Goal: Information Seeking & Learning: Learn about a topic

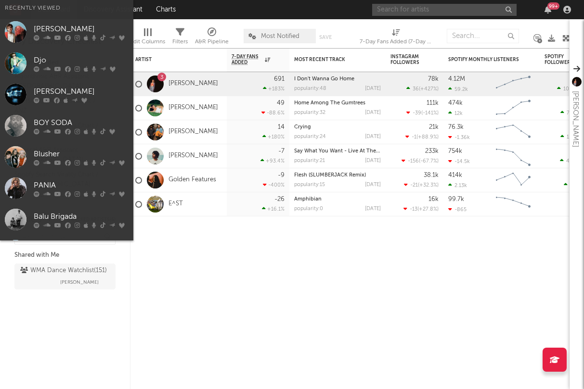
click at [432, 5] on input "text" at bounding box center [444, 10] width 144 height 12
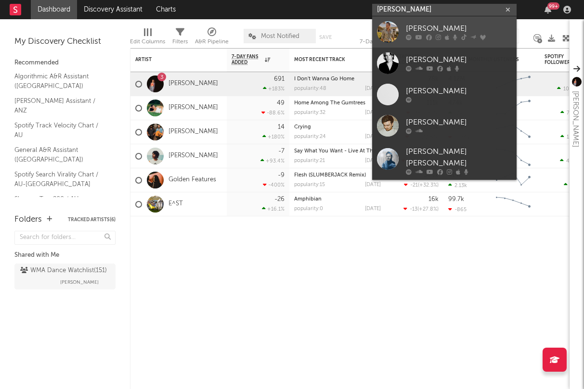
type input "[PERSON_NAME]"
click at [461, 24] on div "[PERSON_NAME]" at bounding box center [459, 29] width 106 height 12
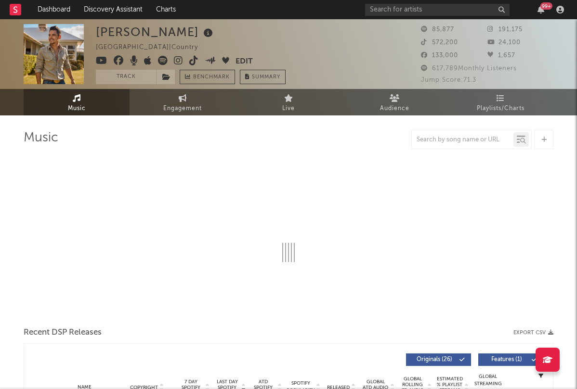
select select "6m"
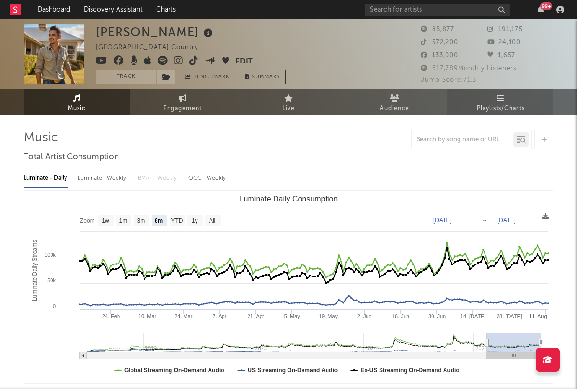
click at [487, 105] on span "Playlists/Charts" at bounding box center [501, 109] width 48 height 12
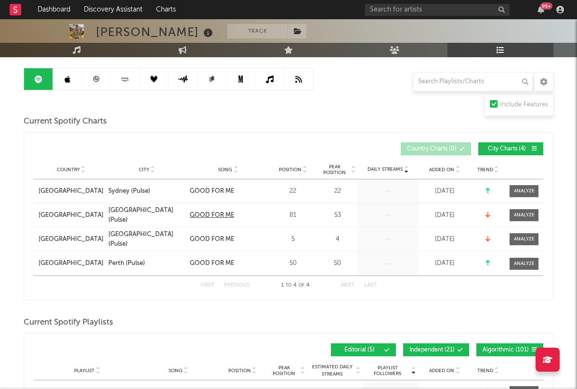
scroll to position [96, 0]
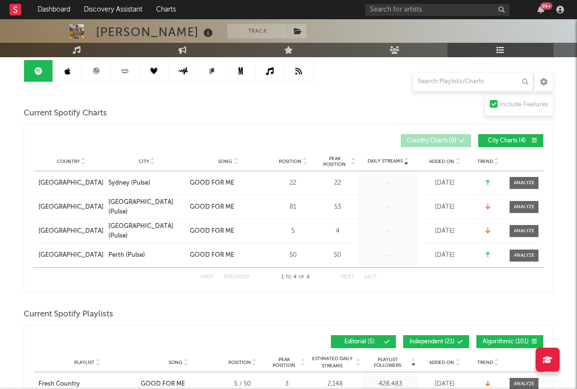
click at [445, 162] on span "Added On" at bounding box center [441, 162] width 25 height 6
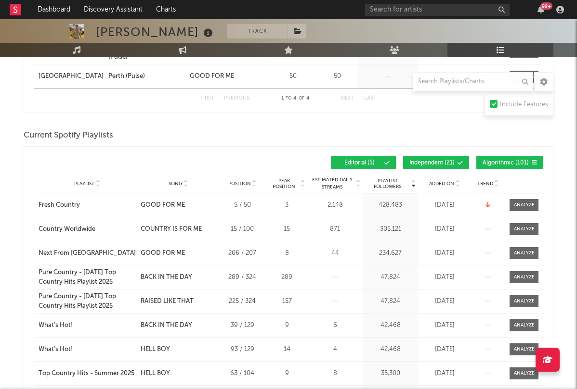
scroll to position [289, 0]
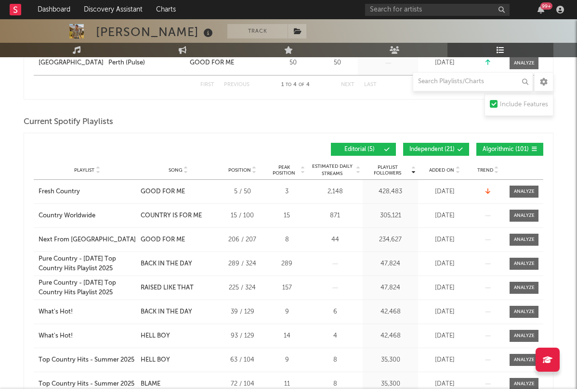
click at [450, 170] on span "Added On" at bounding box center [441, 171] width 25 height 6
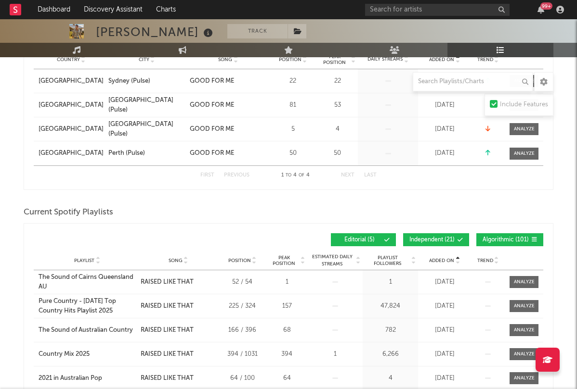
scroll to position [337, 0]
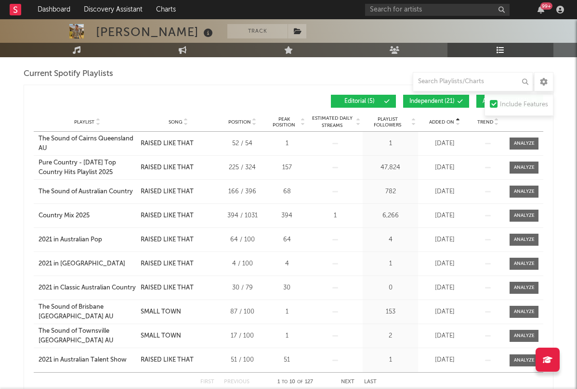
click at [446, 125] on div "Added On" at bounding box center [444, 121] width 48 height 7
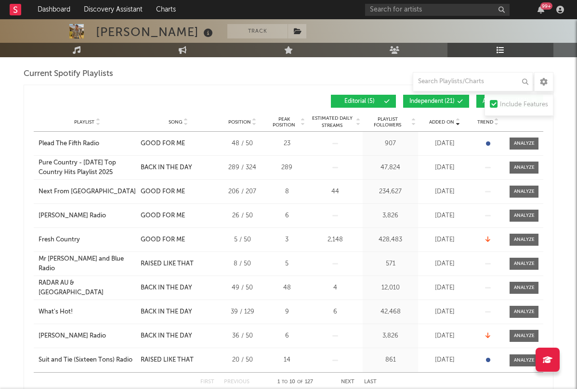
click at [434, 121] on span "Added On" at bounding box center [441, 122] width 25 height 6
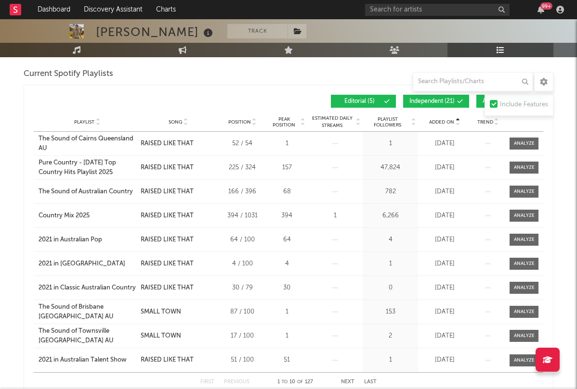
click at [434, 121] on span "Added On" at bounding box center [441, 122] width 25 height 6
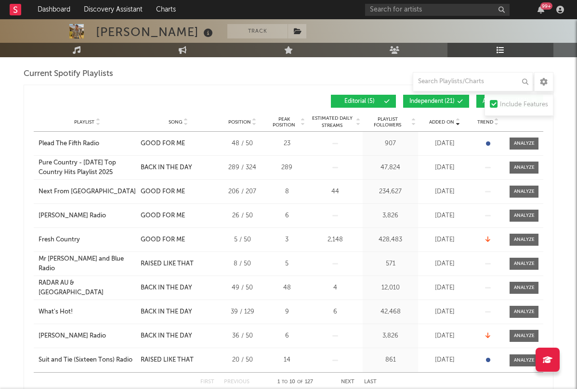
click at [434, 121] on span "Added On" at bounding box center [441, 122] width 25 height 6
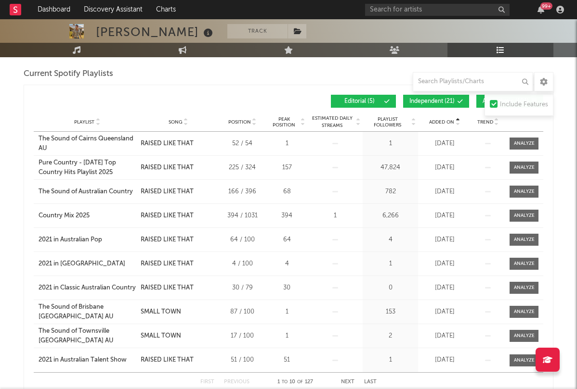
click at [434, 121] on span "Added On" at bounding box center [441, 122] width 25 height 6
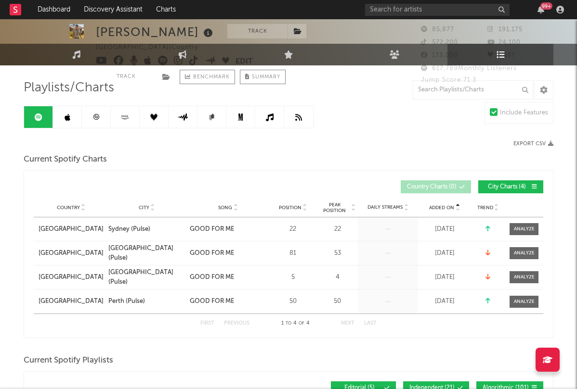
scroll to position [0, 0]
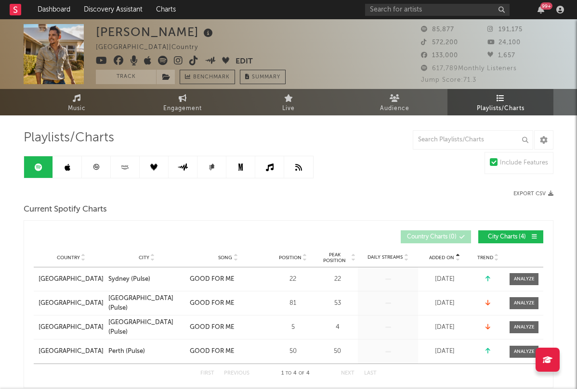
click at [63, 169] on link at bounding box center [67, 167] width 29 height 22
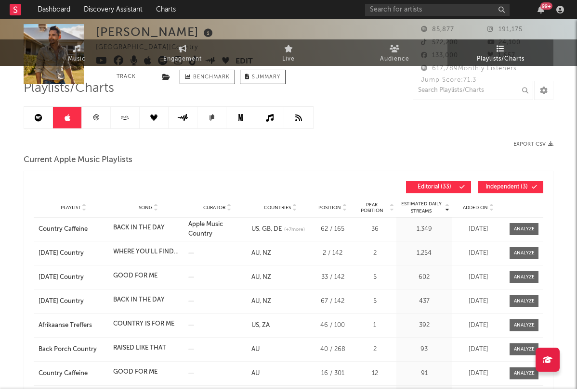
scroll to position [96, 0]
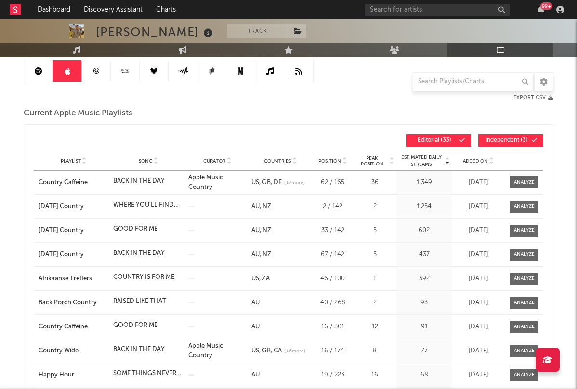
click at [476, 165] on div "Playlist Song Curator Genre Countries Country Chart Type Position Peak Position…" at bounding box center [288, 161] width 509 height 19
click at [478, 161] on span "Added On" at bounding box center [475, 161] width 25 height 6
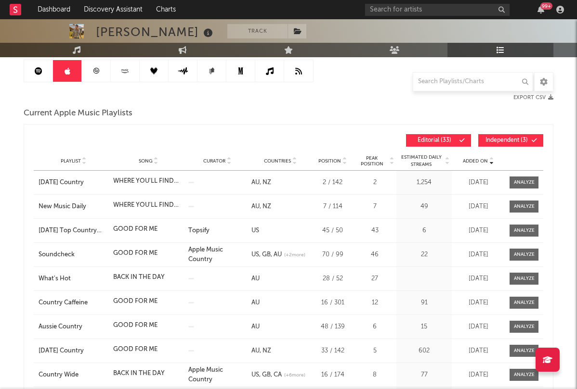
click at [478, 161] on span "Added On" at bounding box center [475, 161] width 25 height 6
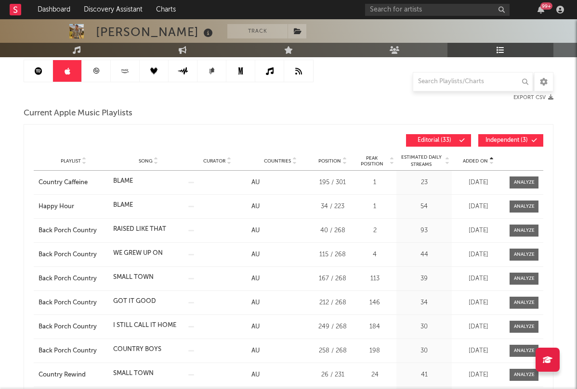
click at [478, 161] on span "Added On" at bounding box center [475, 161] width 25 height 6
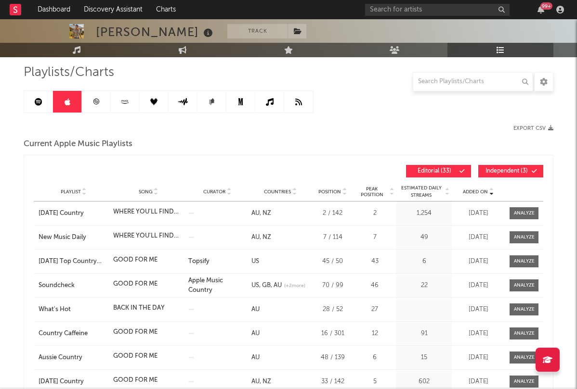
scroll to position [48, 0]
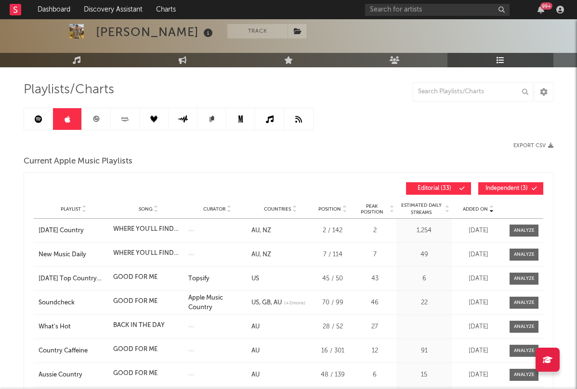
click at [361, 143] on div "Export CSV" at bounding box center [420, 145] width 265 height 6
